Goal: Find specific page/section: Find specific page/section

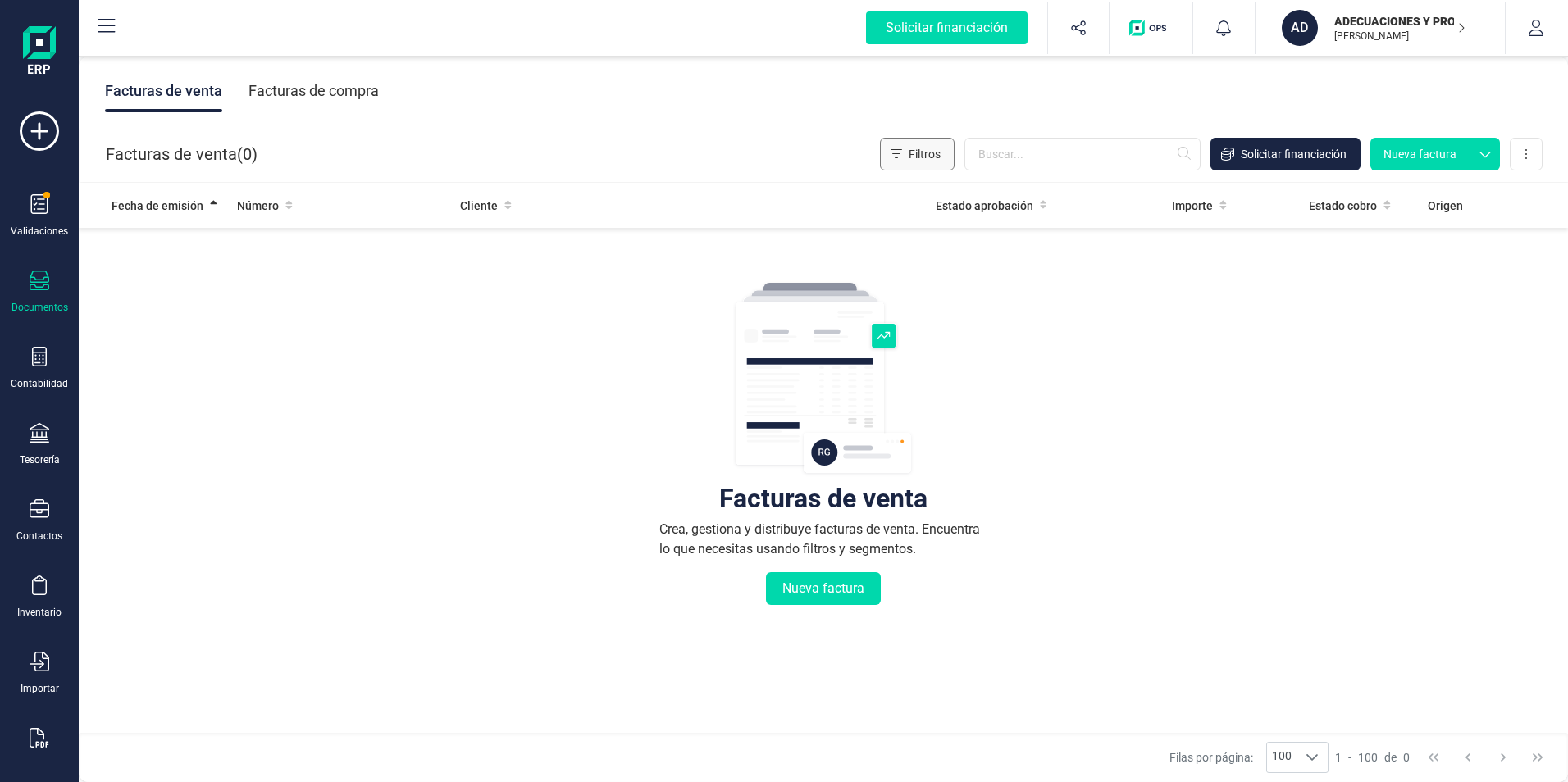
click at [931, 156] on span "Filtros" at bounding box center [924, 153] width 32 height 17
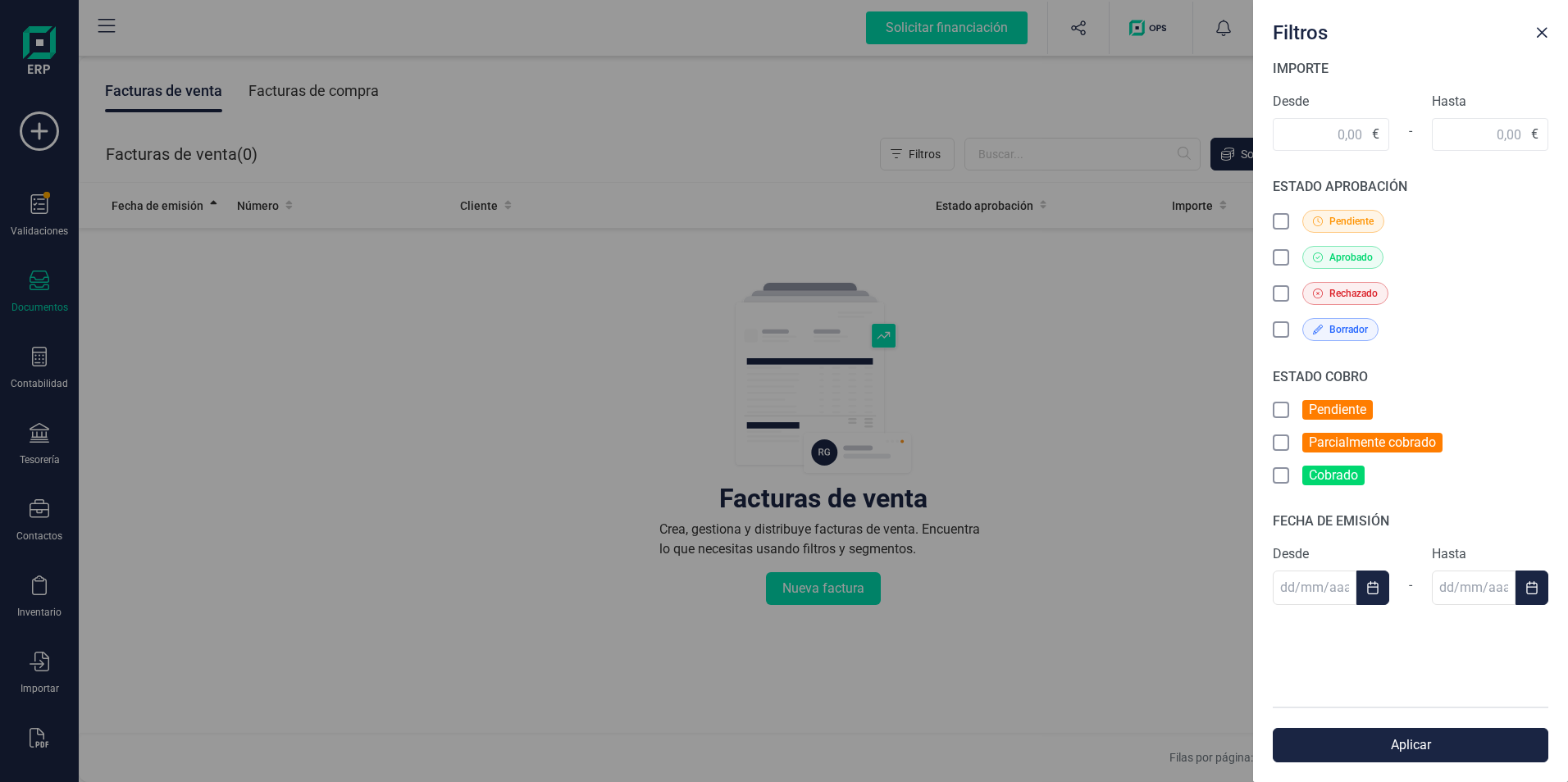
click at [1020, 154] on div "Filtros IMPORTE Desde € - Hasta € ESTADO APROBACIÓN Pendiente Aprobado Rechazad…" at bounding box center [784, 391] width 1568 height 782
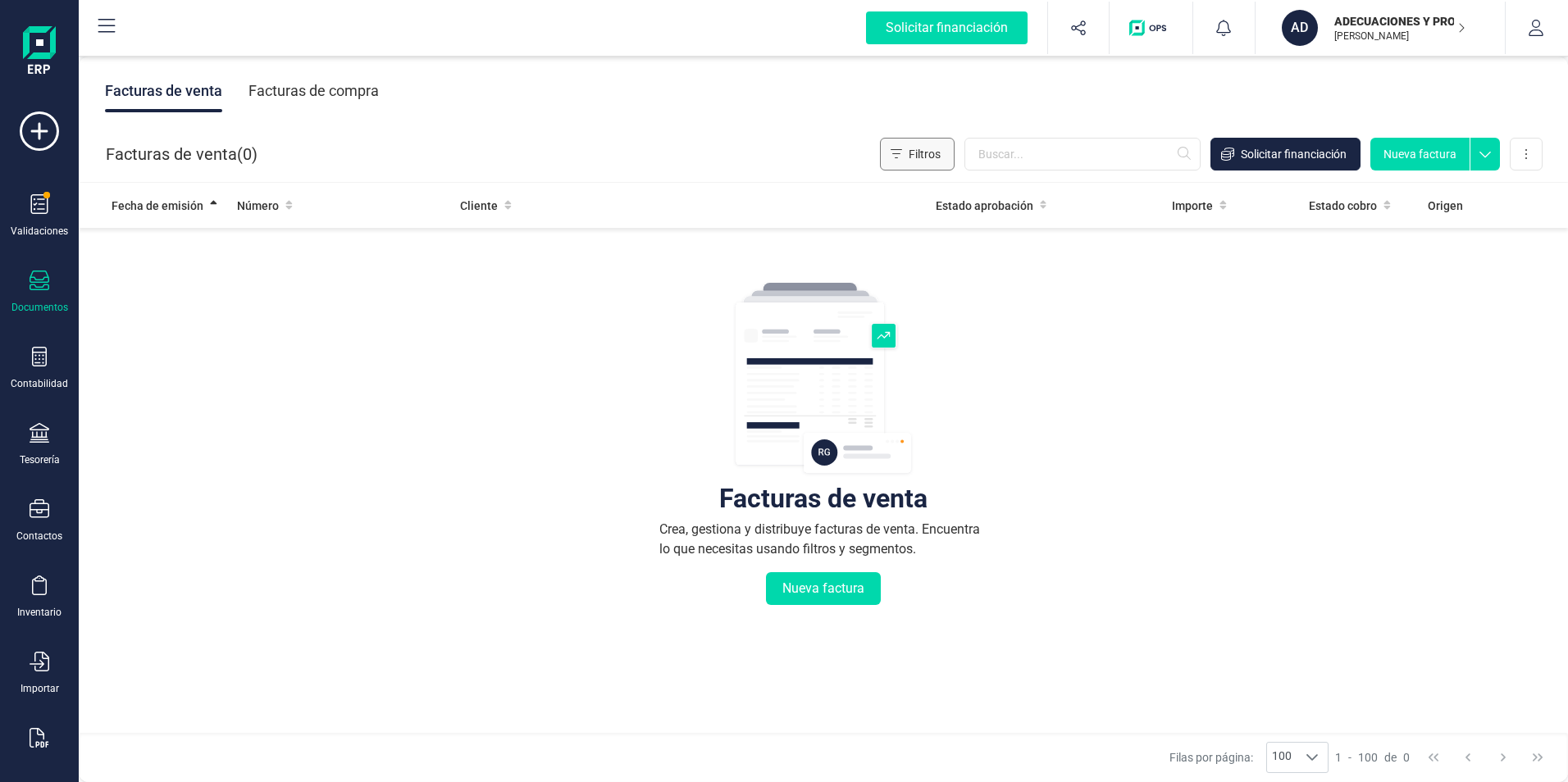
click at [934, 157] on span "Filtros" at bounding box center [924, 153] width 32 height 17
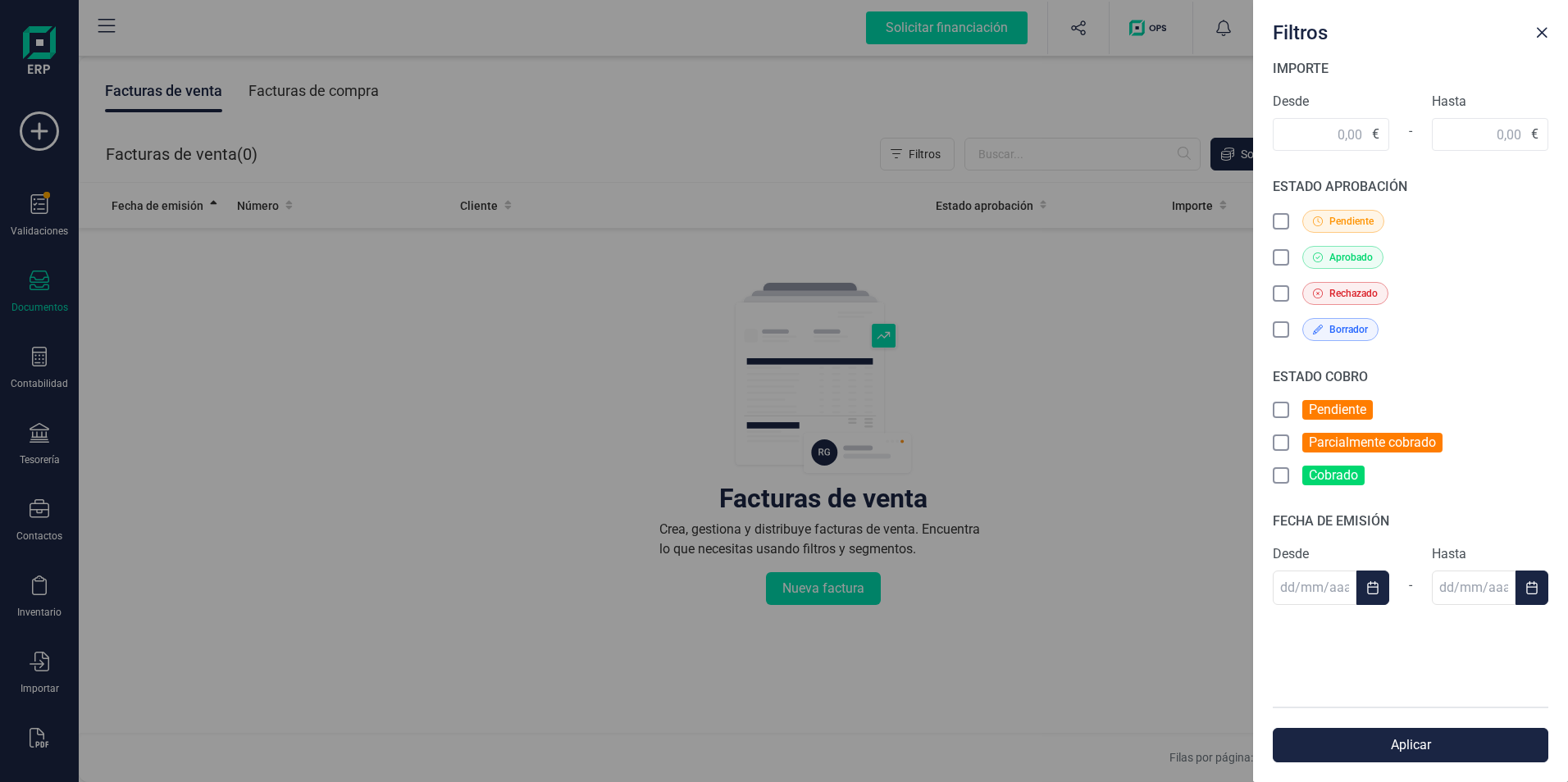
click at [1276, 481] on icon at bounding box center [1282, 476] width 17 height 17
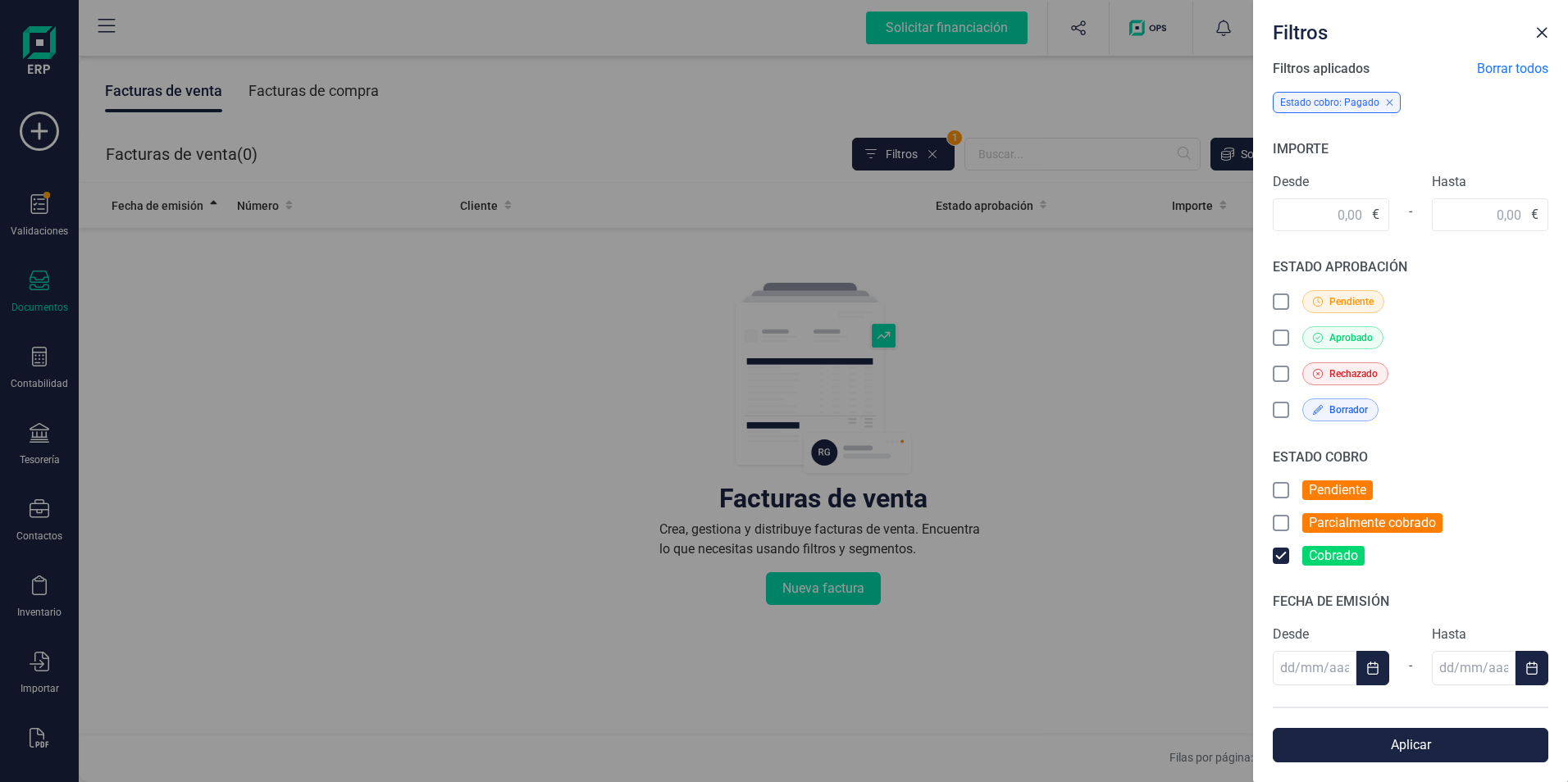
click at [1279, 550] on icon at bounding box center [1282, 557] width 17 height 17
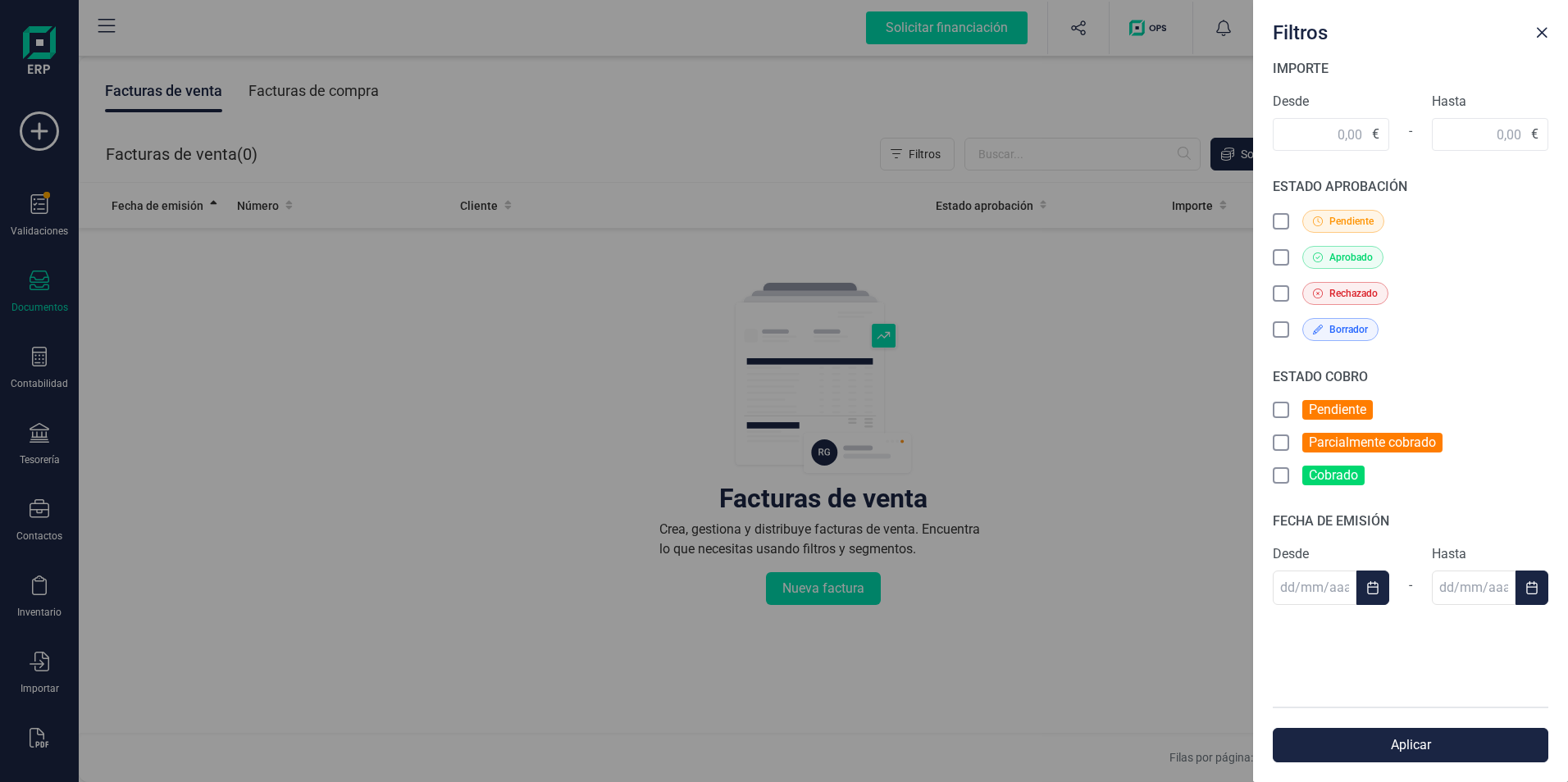
click at [1138, 434] on div "Filtros IMPORTE Desde € - Hasta € ESTADO APROBACIÓN Pendiente Aprobado Rechazad…" at bounding box center [784, 391] width 1568 height 782
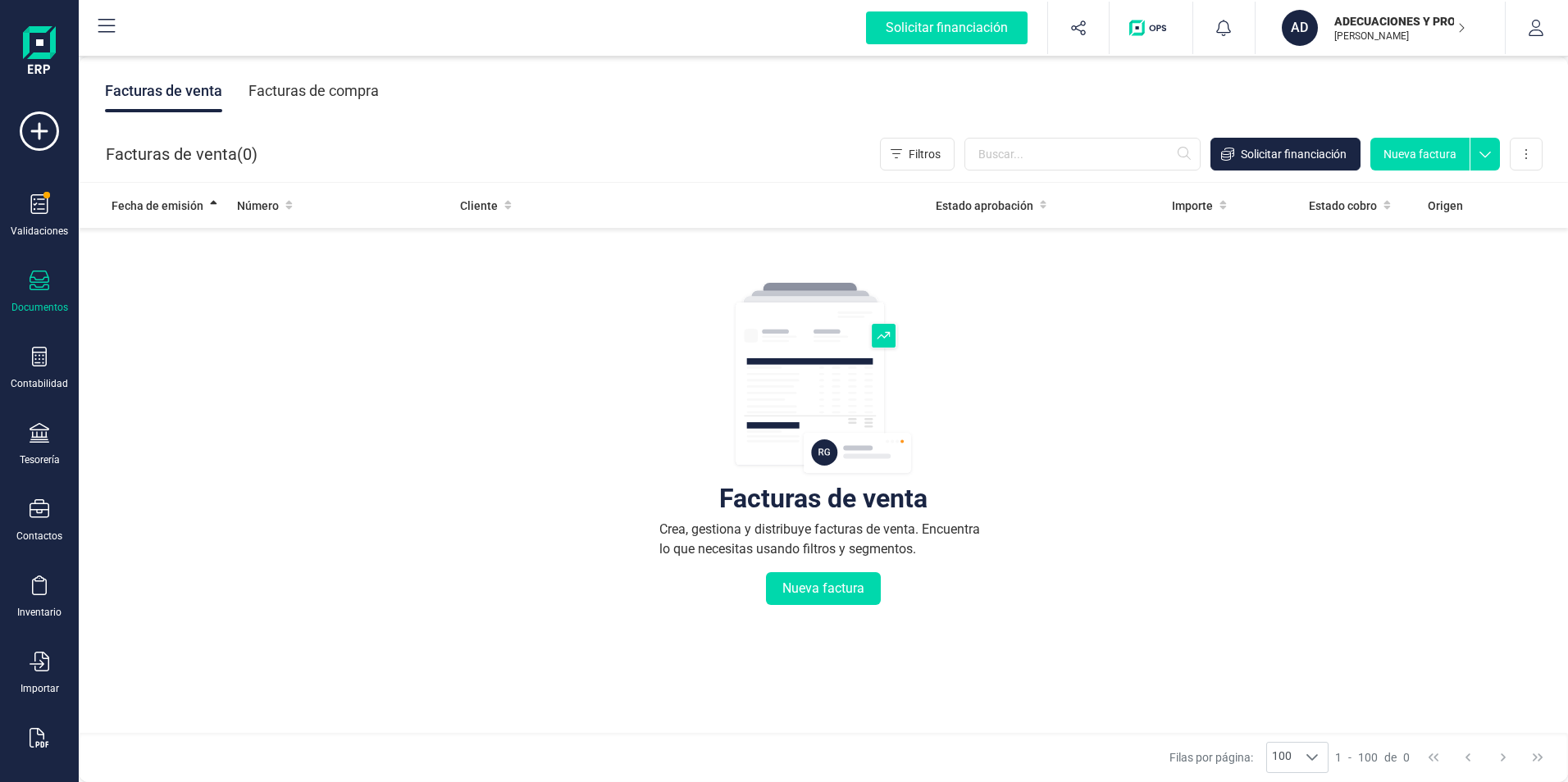
click at [294, 84] on div "Facturas de compra" at bounding box center [313, 91] width 131 height 43
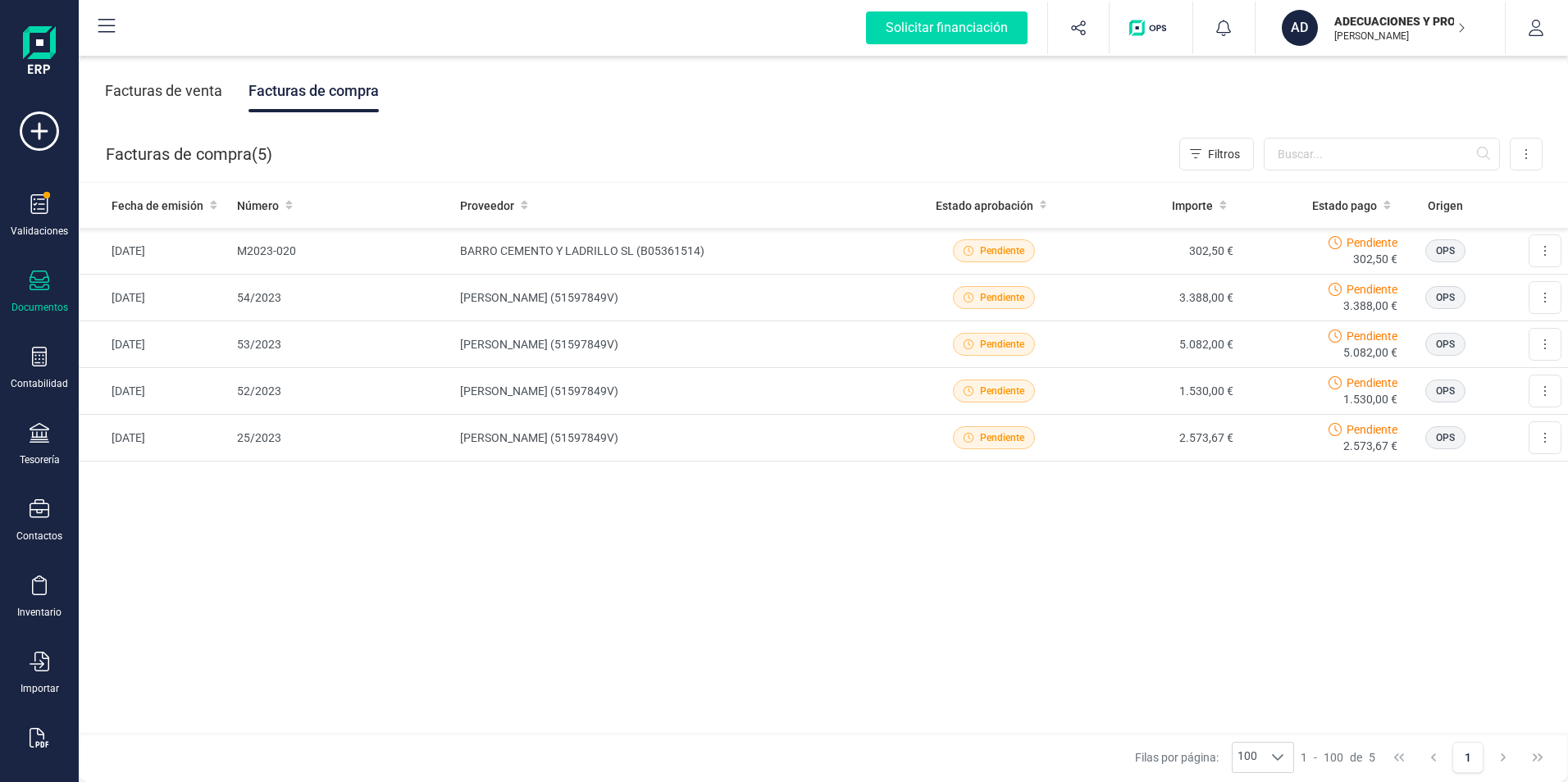
click at [480, 134] on div "Facturas de compra ( 5 ) Filtros Importar Carga masiva (Excel) Factura electrón…" at bounding box center [823, 153] width 1489 height 56
click at [556, 90] on div "Facturas de venta Facturas de compra" at bounding box center [823, 91] width 1489 height 69
